Goal: Task Accomplishment & Management: Manage account settings

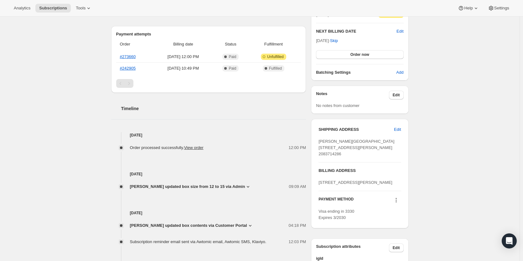
scroll to position [157, 0]
click at [234, 185] on span "Emily Hulet updated box size from 12 to 15 via Admin" at bounding box center [187, 185] width 115 height 6
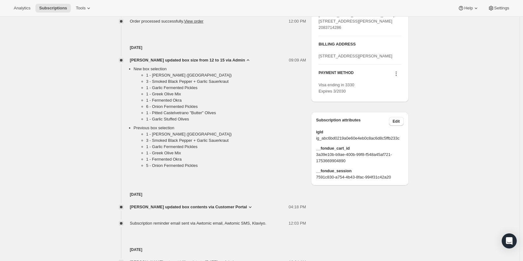
scroll to position [313, 0]
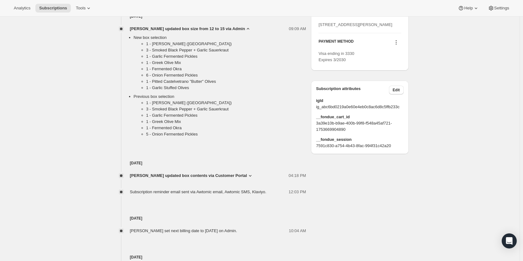
click at [247, 175] on icon at bounding box center [250, 175] width 6 height 6
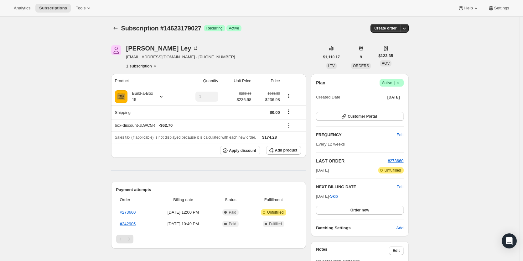
scroll to position [0, 0]
click at [157, 94] on div at bounding box center [160, 97] width 9 height 6
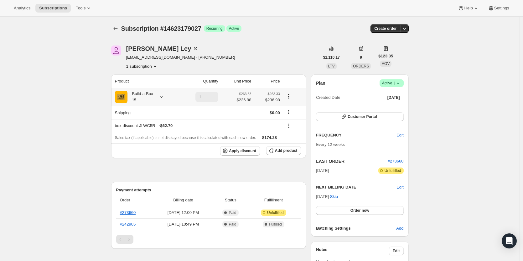
click at [160, 96] on icon at bounding box center [161, 97] width 6 height 6
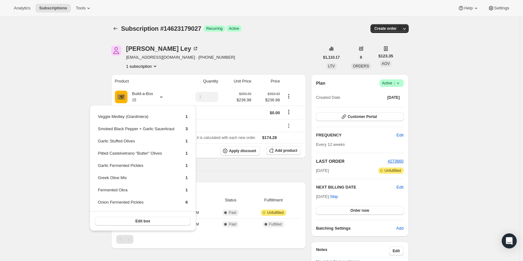
click at [291, 57] on div "Angie Ley i_am_banjo@leychalet.com · +12083714286 1 subscription" at bounding box center [215, 57] width 208 height 24
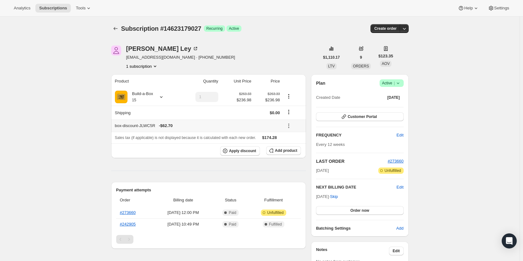
click at [291, 124] on icon at bounding box center [289, 125] width 6 height 6
click at [291, 135] on span "Edit" at bounding box center [290, 137] width 7 height 5
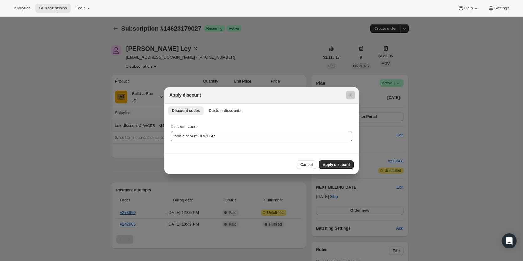
click at [274, 60] on div at bounding box center [261, 130] width 523 height 261
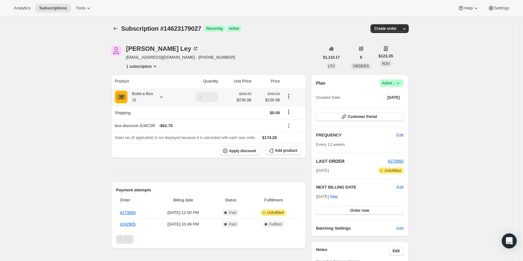
click at [152, 95] on div "Build-a-Box 15" at bounding box center [140, 96] width 26 height 13
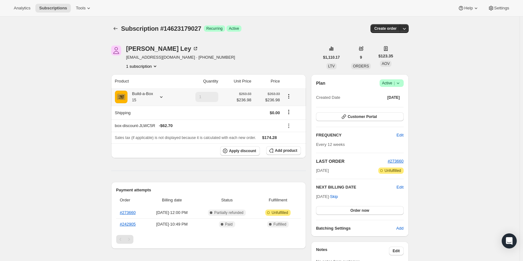
click at [157, 98] on div at bounding box center [160, 97] width 9 height 6
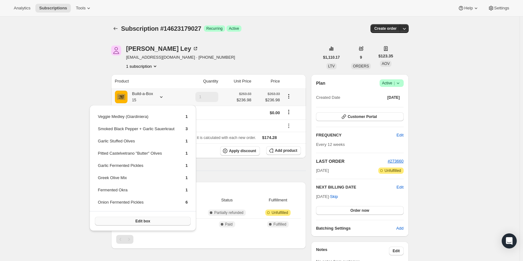
click at [157, 219] on button "Edit box" at bounding box center [143, 220] width 96 height 9
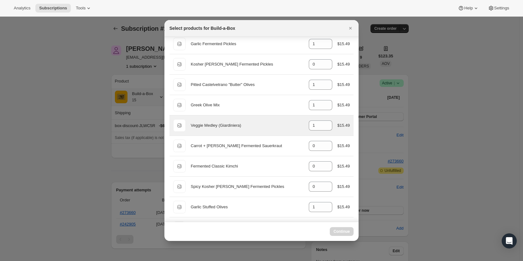
scroll to position [31, 0]
select select "gid://shopify/ProductVariant/49986052587795"
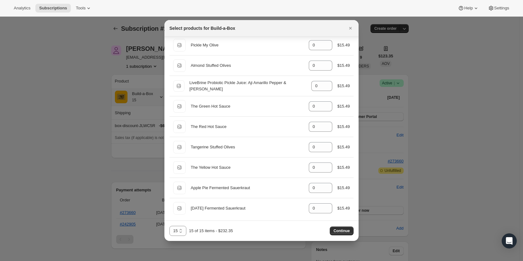
scroll to position [703, 0]
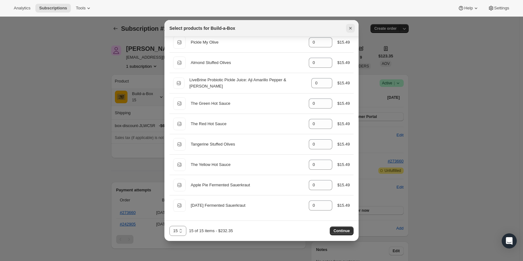
click at [347, 28] on button "Close" at bounding box center [350, 28] width 9 height 9
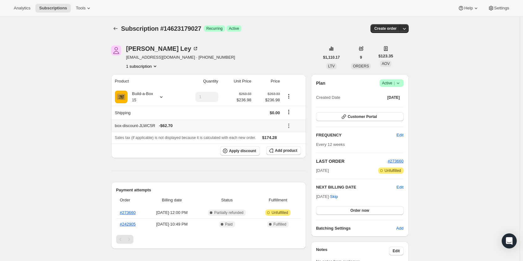
click at [171, 125] on span "- $62.70" at bounding box center [166, 125] width 14 height 6
click at [136, 213] on link "#273660" at bounding box center [128, 212] width 16 height 5
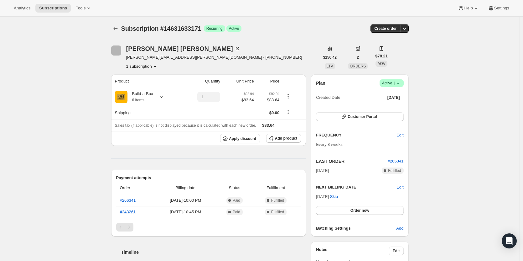
click at [392, 82] on span "Active |" at bounding box center [391, 83] width 19 height 6
click at [392, 104] on span "Cancel subscription" at bounding box center [393, 106] width 35 height 5
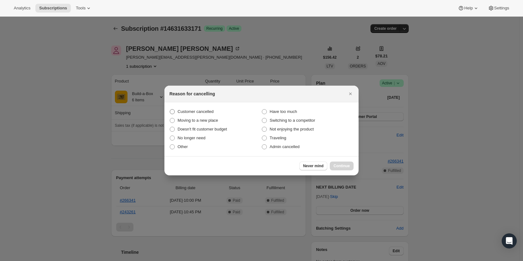
click at [197, 110] on span "Customer cancelled" at bounding box center [196, 111] width 36 height 5
click at [170, 109] on input "Customer cancelled" at bounding box center [170, 109] width 0 height 0
radio input "true"
click at [348, 165] on span "Continue" at bounding box center [341, 165] width 16 height 5
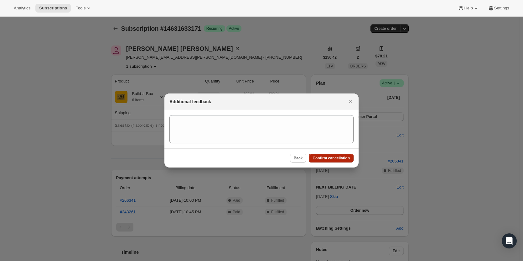
click at [347, 162] on button "Confirm cancellation" at bounding box center [331, 157] width 45 height 9
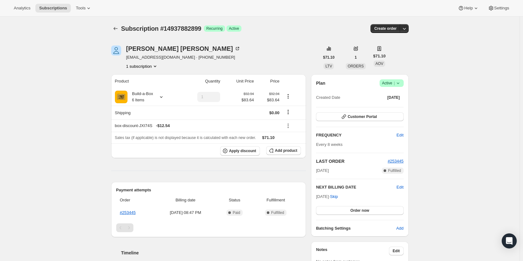
click at [403, 82] on span "Success Active |" at bounding box center [391, 83] width 24 height 8
click at [396, 104] on span "Cancel subscription" at bounding box center [393, 106] width 35 height 5
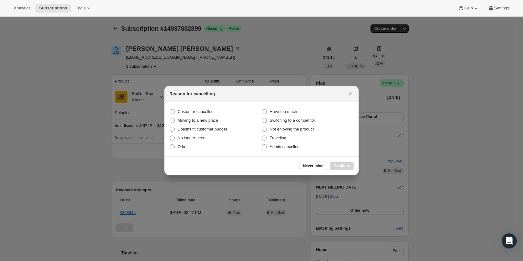
drag, startPoint x: 202, startPoint y: 111, endPoint x: 443, endPoint y: 126, distance: 241.9
click at [202, 111] on span "Customer cancelled" at bounding box center [196, 111] width 36 height 5
click at [170, 109] on input "Customer cancelled" at bounding box center [170, 109] width 0 height 0
radio input "true"
click at [342, 164] on span "Continue" at bounding box center [341, 165] width 16 height 5
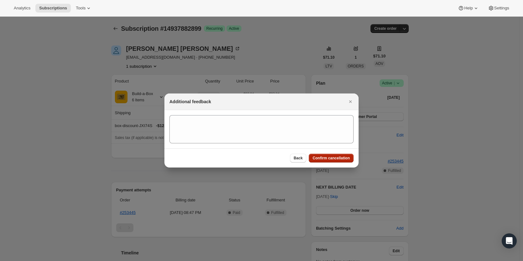
click at [343, 160] on button "Confirm cancellation" at bounding box center [331, 157] width 45 height 9
